Goal: Browse casually: Explore the website without a specific task or goal

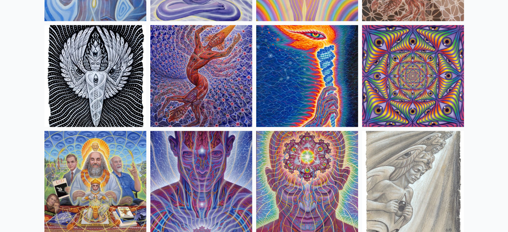
scroll to position [686, 0]
click at [443, 67] on img at bounding box center [413, 76] width 102 height 102
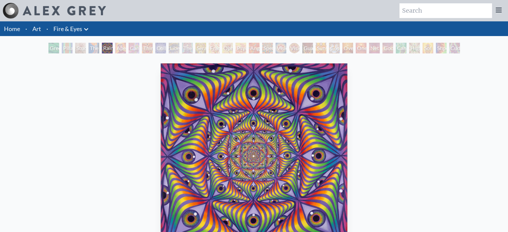
click at [263, 132] on img "5 / 31" at bounding box center [254, 157] width 187 height 186
click at [108, 46] on div "Rainbow Eye Ripple" at bounding box center [107, 48] width 11 height 11
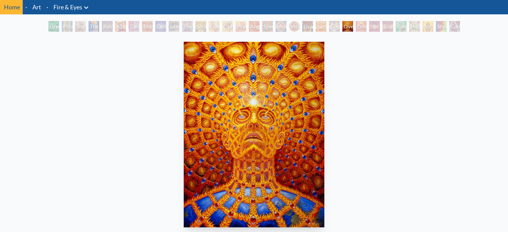
scroll to position [33, 0]
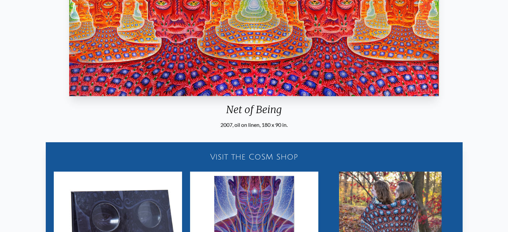
scroll to position [33, 0]
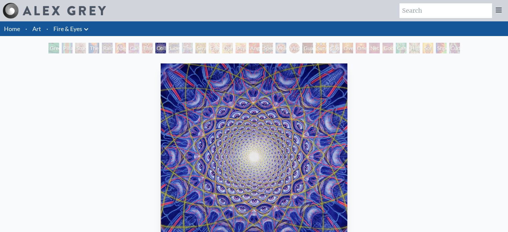
click at [32, 10] on img at bounding box center [64, 10] width 83 height 9
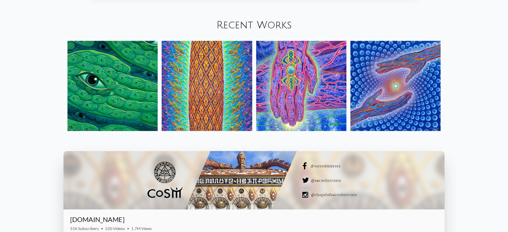
scroll to position [790, 0]
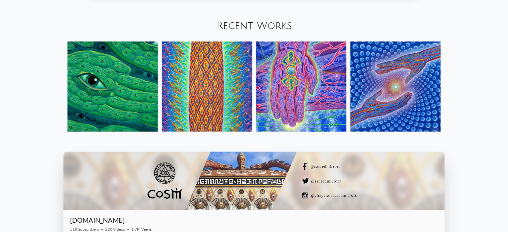
click at [369, 102] on img at bounding box center [396, 86] width 90 height 90
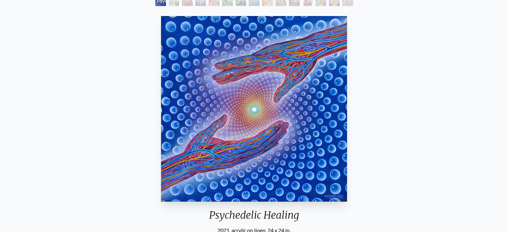
scroll to position [47, 0]
